Goal: Information Seeking & Learning: Learn about a topic

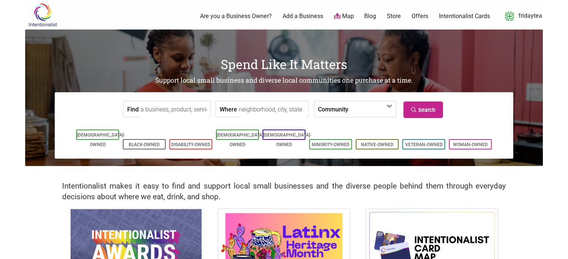
click at [319, 214] on img at bounding box center [283, 249] width 131 height 78
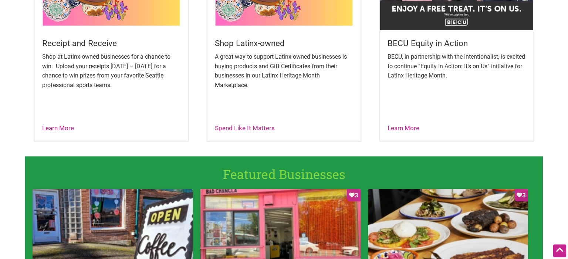
scroll to position [347, 0]
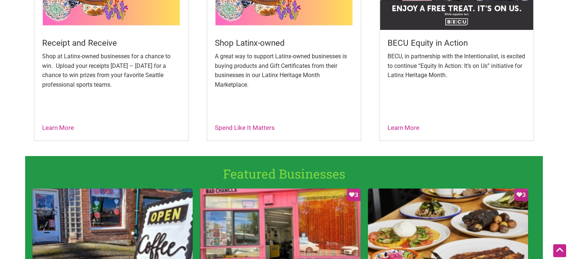
click at [78, 40] on h5 "Receipt and Receive" at bounding box center [111, 42] width 138 height 11
click at [403, 131] on link "Learn More" at bounding box center [403, 127] width 32 height 7
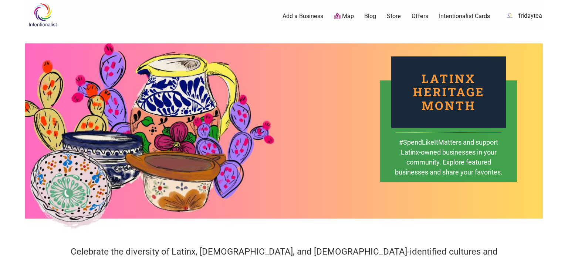
click at [50, 26] on img at bounding box center [42, 15] width 35 height 24
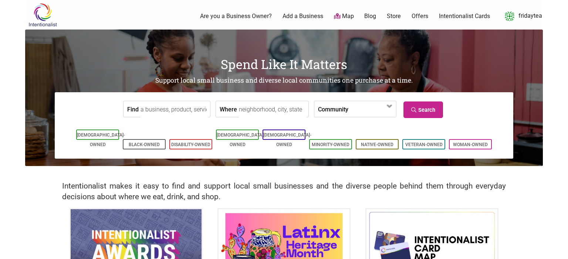
click at [126, 223] on img at bounding box center [136, 249] width 131 height 78
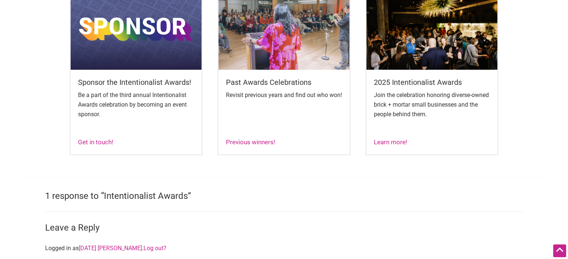
scroll to position [516, 0]
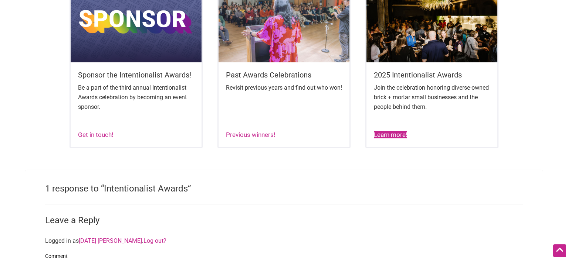
click at [391, 139] on link "Learn more!" at bounding box center [390, 134] width 33 height 7
